Goal: Task Accomplishment & Management: Manage account settings

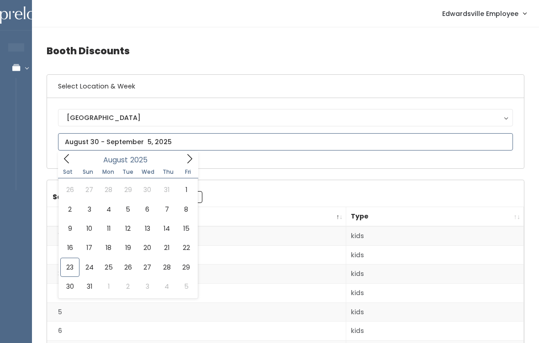
type input "August 23 to August 29"
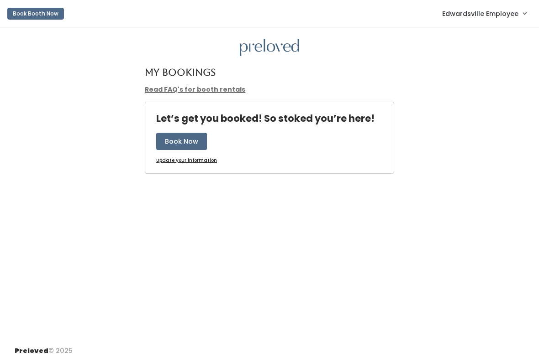
click at [37, 16] on button "Book Booth Now" at bounding box center [35, 14] width 57 height 12
click at [480, 21] on link "Edwardsville Employee" at bounding box center [484, 14] width 102 height 20
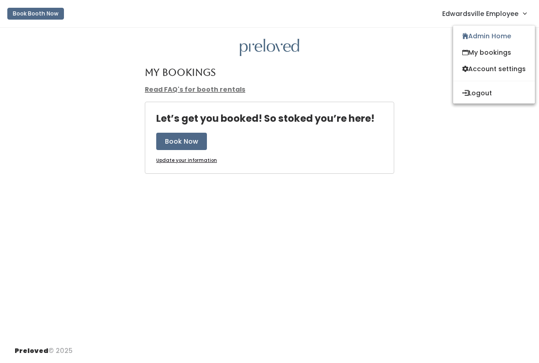
click at [502, 39] on link "Admin Home" at bounding box center [494, 36] width 82 height 16
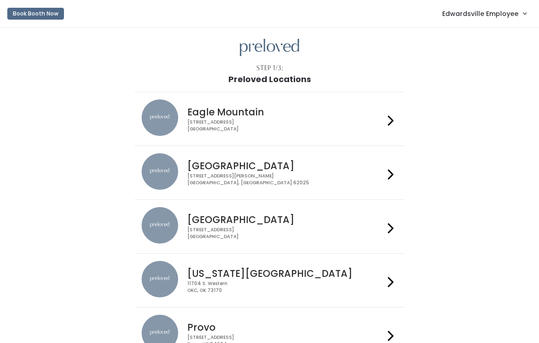
click at [341, 157] on div "Edwardsville 1500 Troy Road, Unit A‑B Edwardsville, IL 62025" at bounding box center [283, 169] width 200 height 33
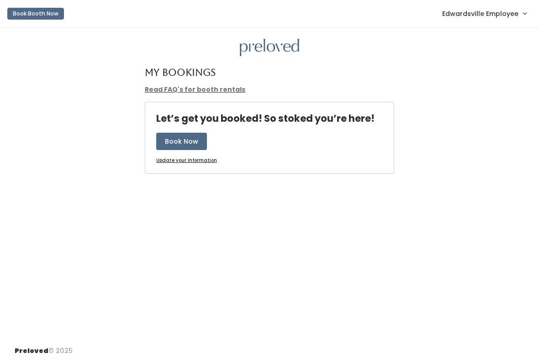
click at [481, 13] on span "Edwardsville Employee" at bounding box center [480, 14] width 76 height 10
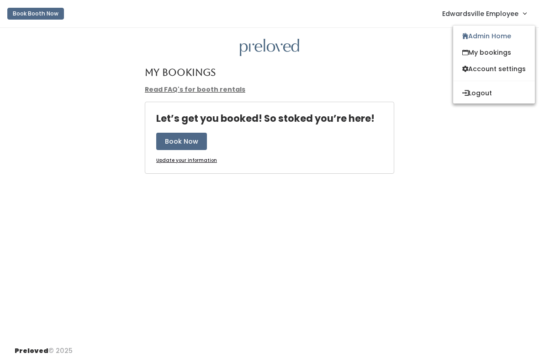
click at [490, 40] on link "Admin Home" at bounding box center [494, 36] width 82 height 16
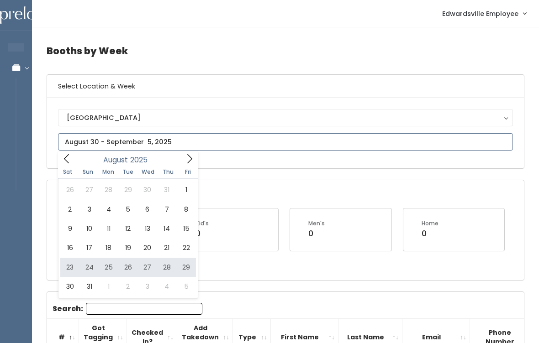
type input "[DATE] to [DATE]"
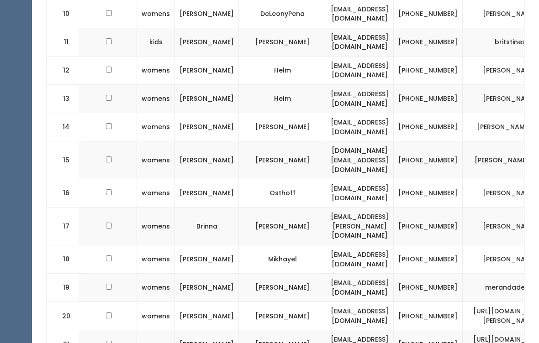
scroll to position [539, 0]
